Goal: Navigation & Orientation: Find specific page/section

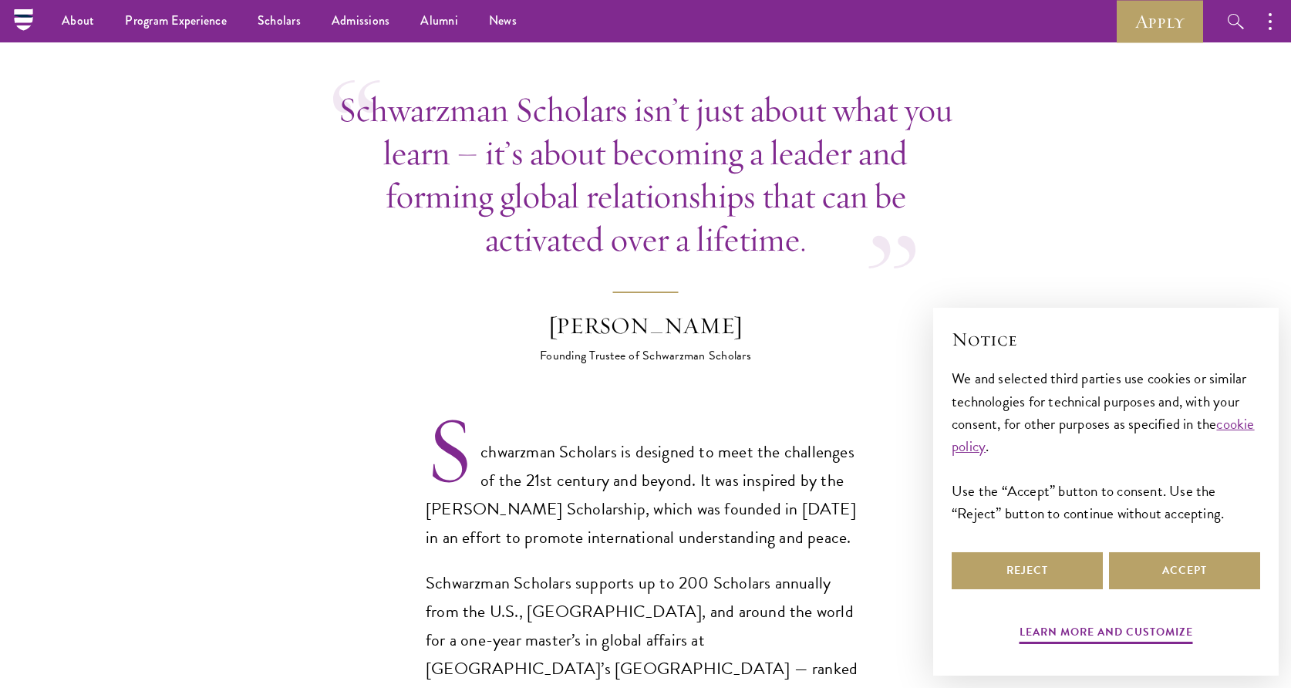
scroll to position [727, 0]
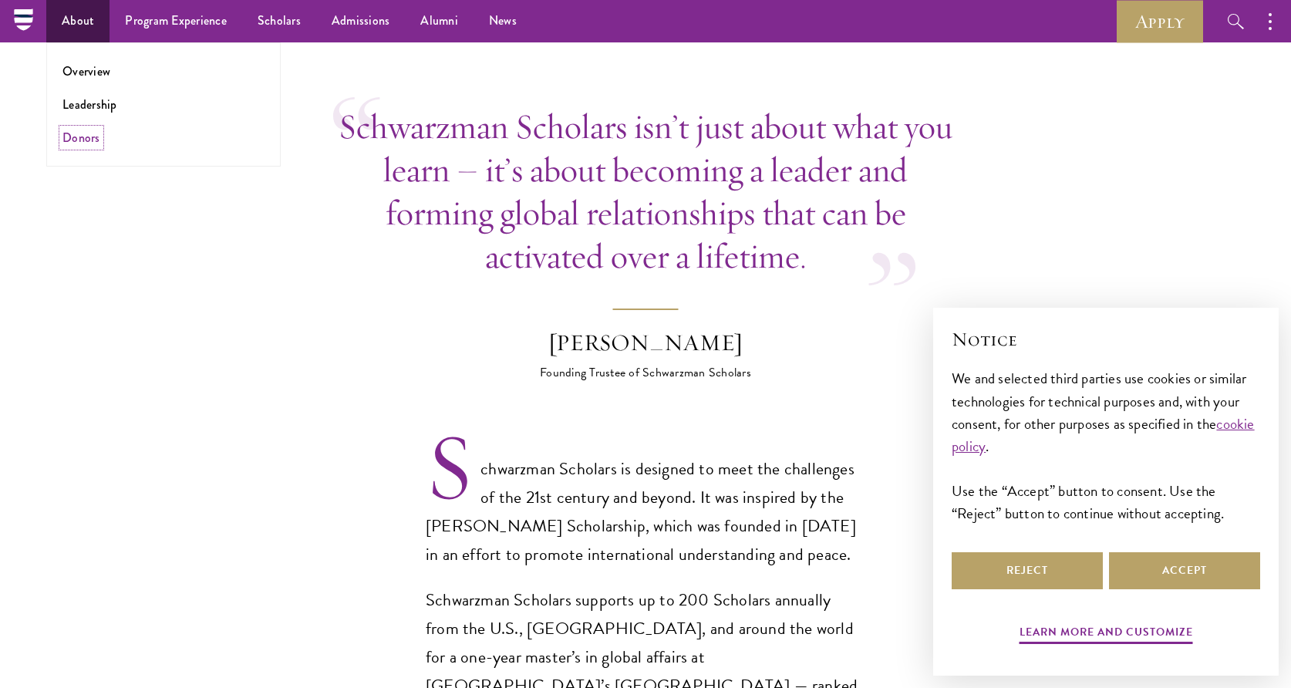
click at [81, 137] on link "Donors" at bounding box center [81, 138] width 38 height 18
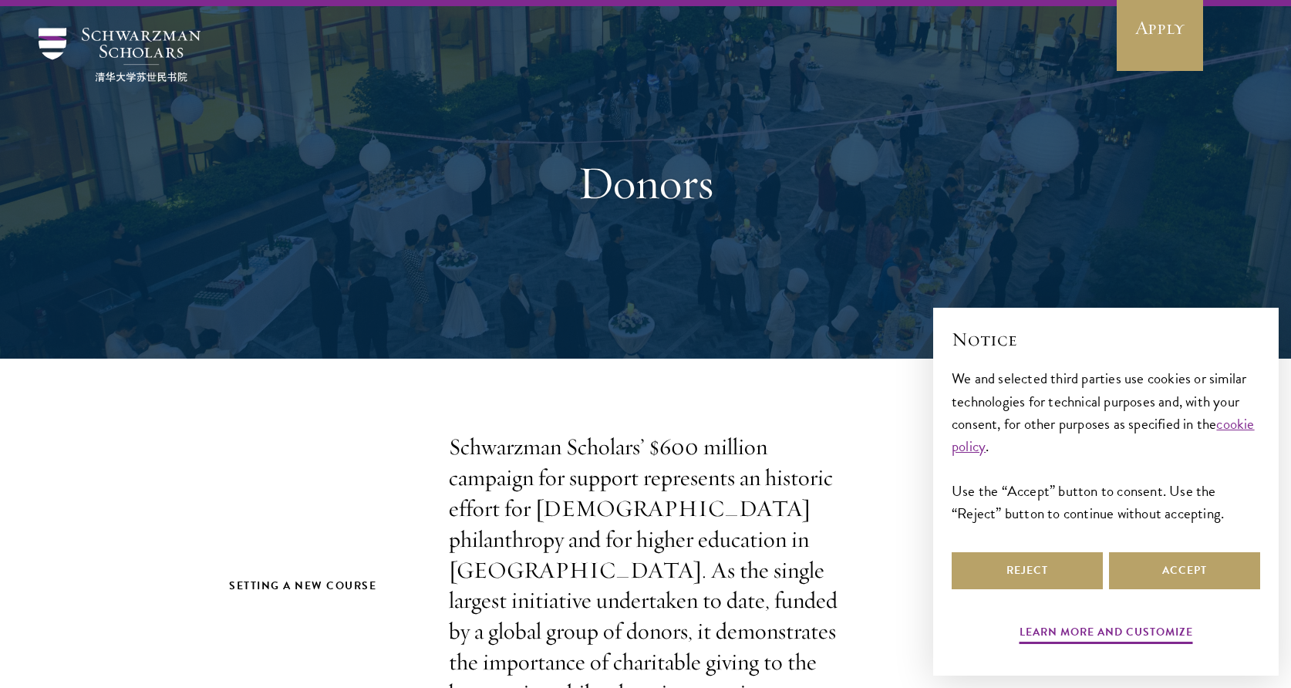
scroll to position [40, 0]
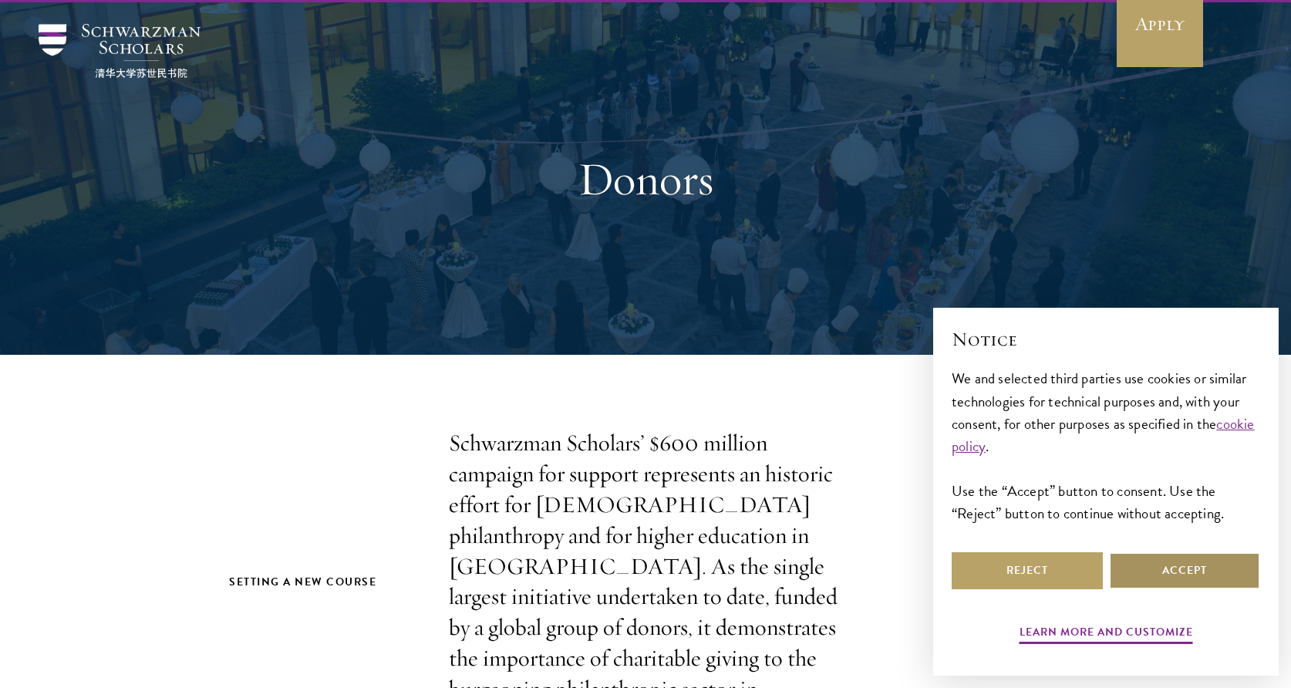
click at [1173, 567] on button "Accept" at bounding box center [1184, 570] width 151 height 37
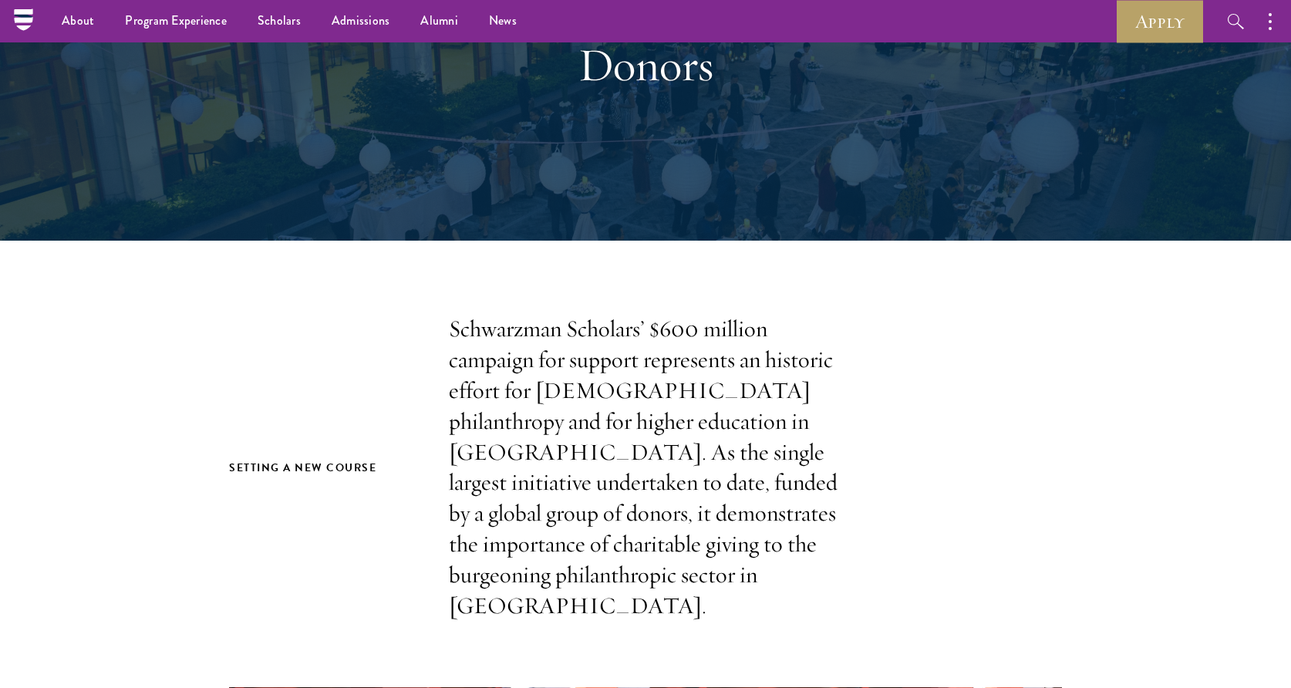
scroll to position [0, 0]
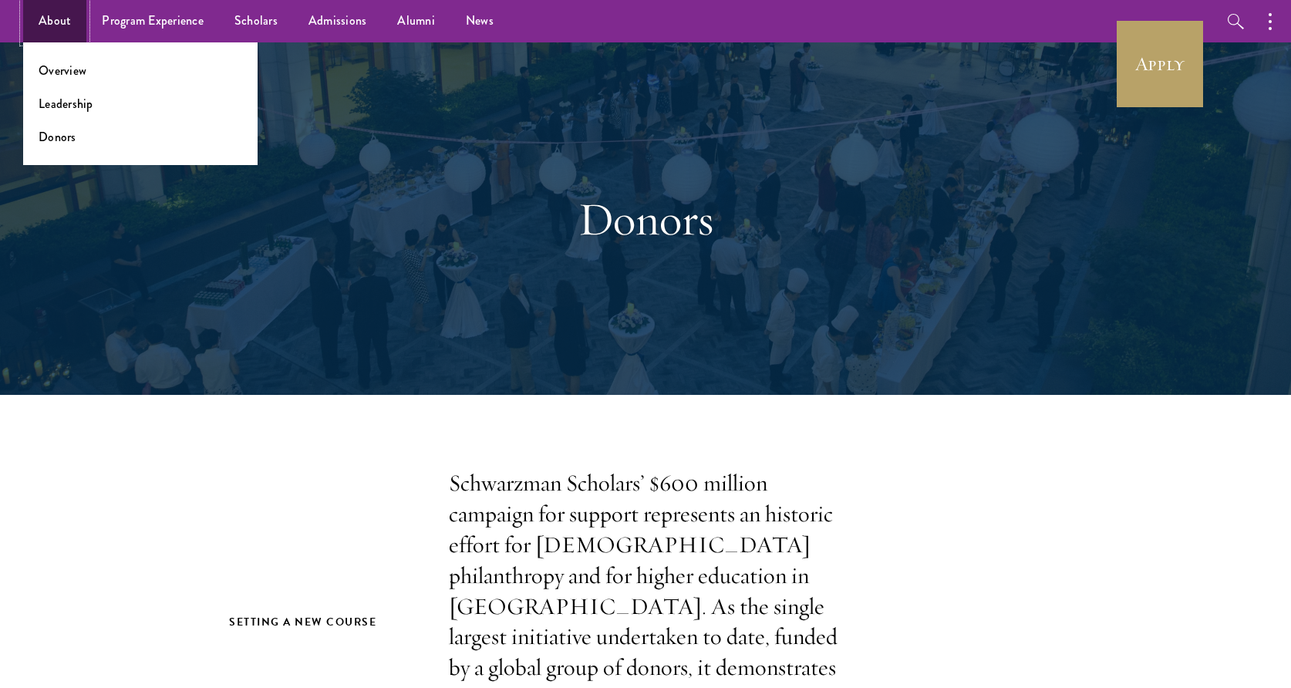
click at [61, 15] on link "About" at bounding box center [54, 21] width 63 height 42
